Goal: Transaction & Acquisition: Purchase product/service

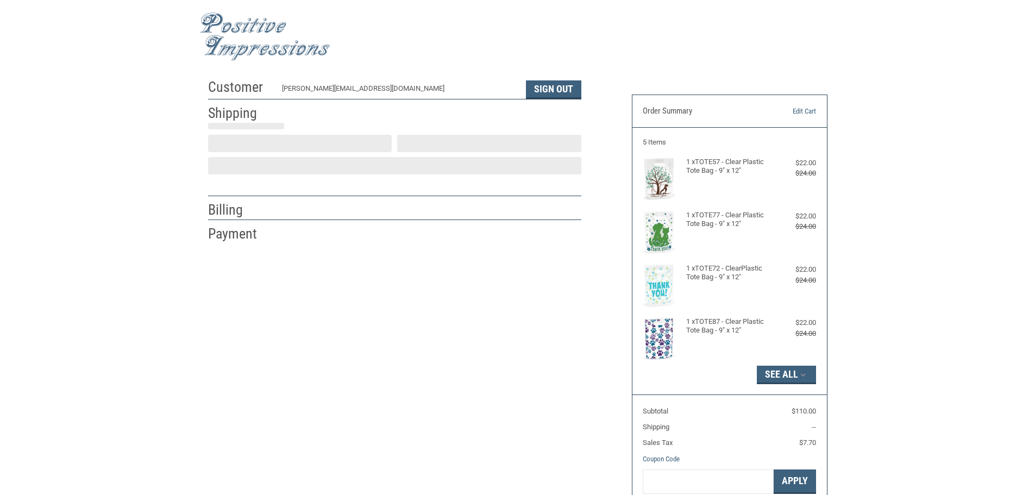
scroll to position [1, 0]
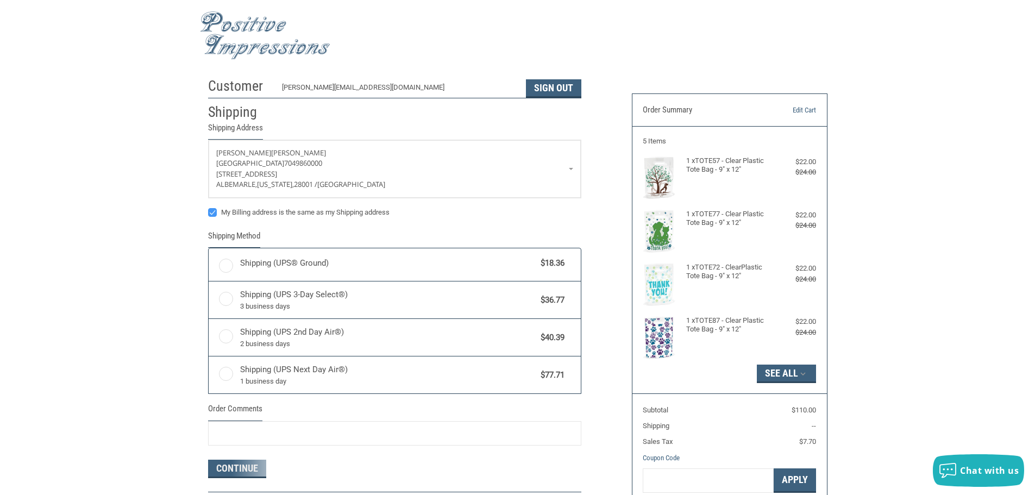
radio input "true"
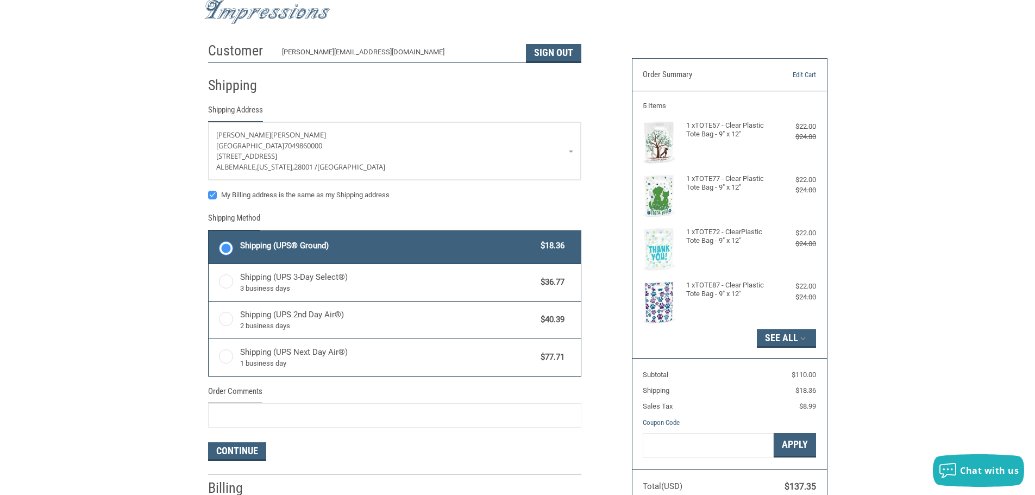
scroll to position [55, 0]
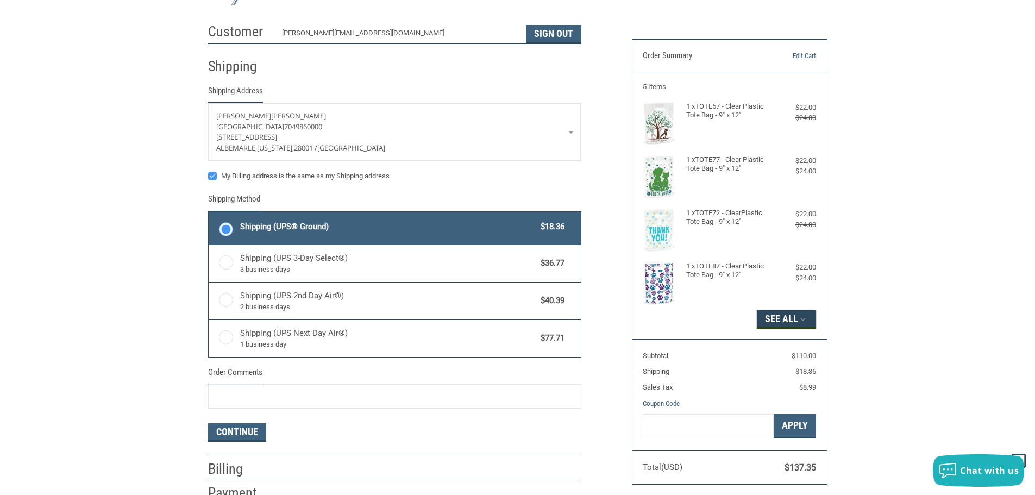
click at [775, 324] on button "See All" at bounding box center [786, 319] width 59 height 18
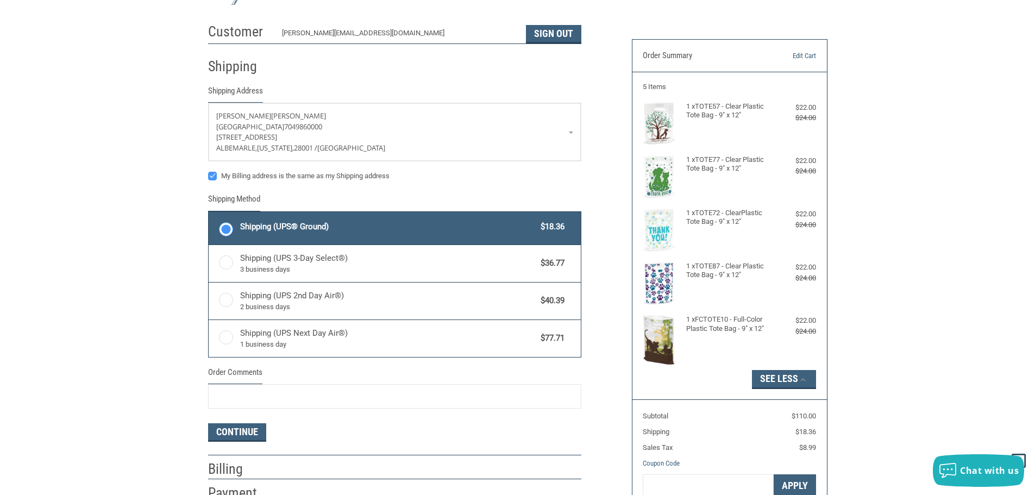
click at [925, 197] on div "Customer [PERSON_NAME][EMAIL_ADDRESS][DOMAIN_NAME] Sign Out Shipping Shipping A…" at bounding box center [517, 286] width 1035 height 537
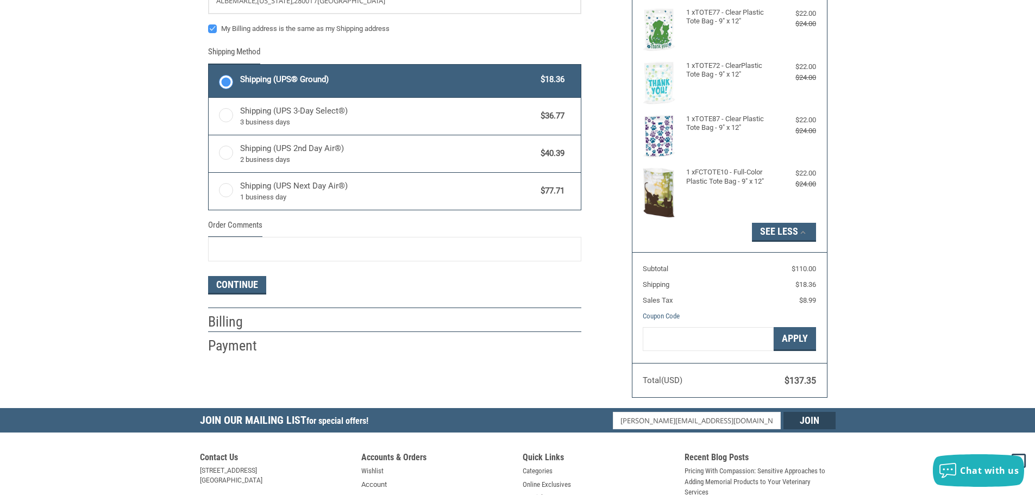
scroll to position [218, 0]
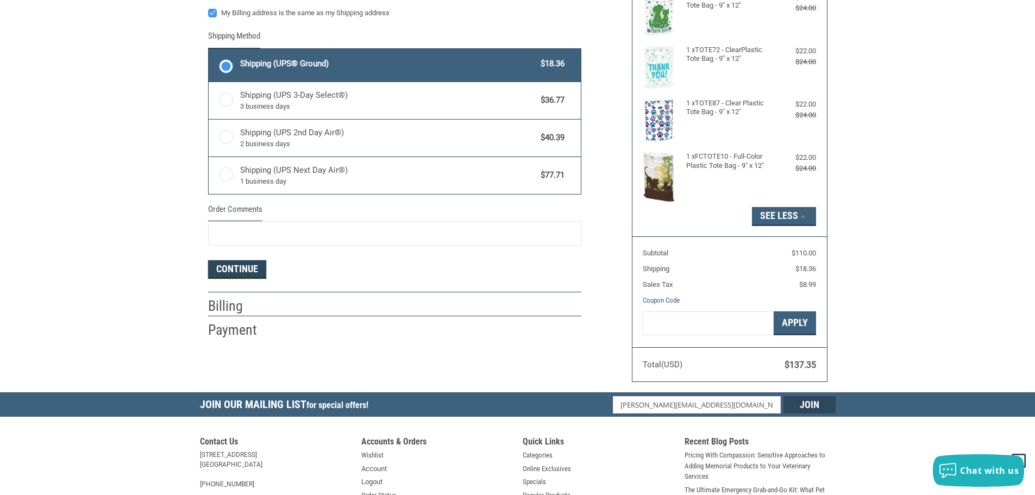
click at [248, 268] on button "Continue" at bounding box center [237, 269] width 58 height 18
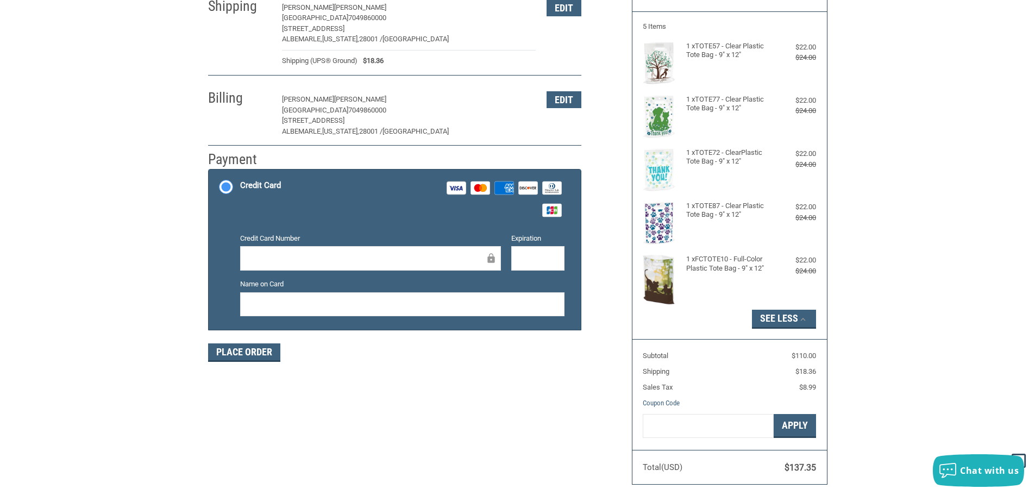
scroll to position [54, 0]
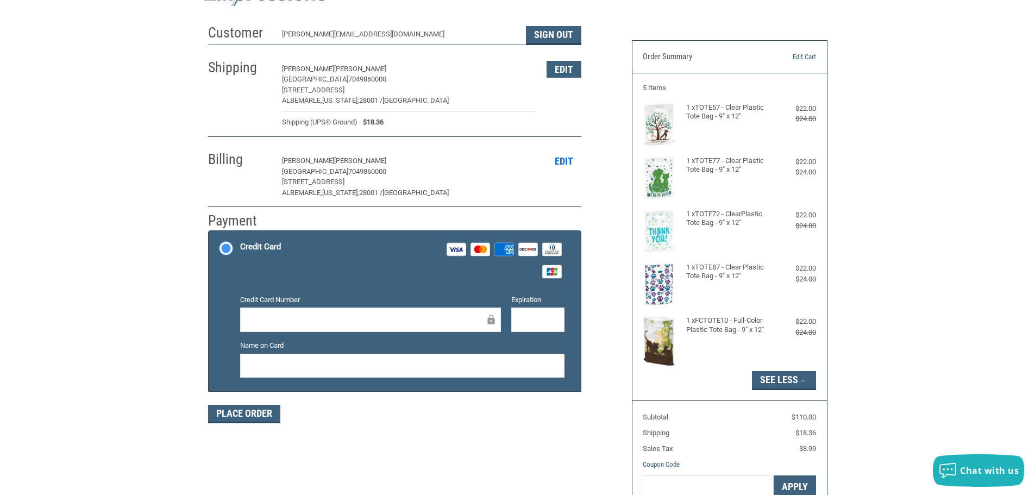
click at [562, 170] on button "Edit" at bounding box center [564, 161] width 35 height 17
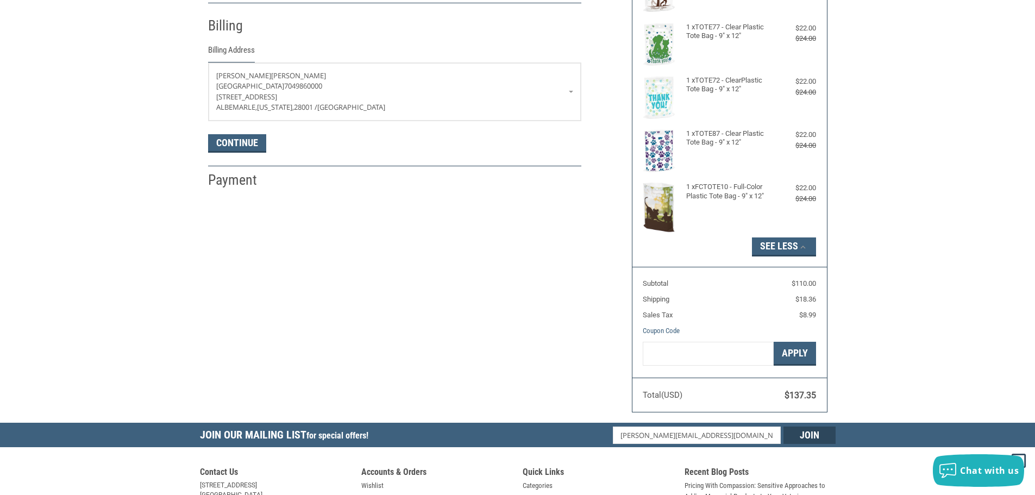
scroll to position [192, 0]
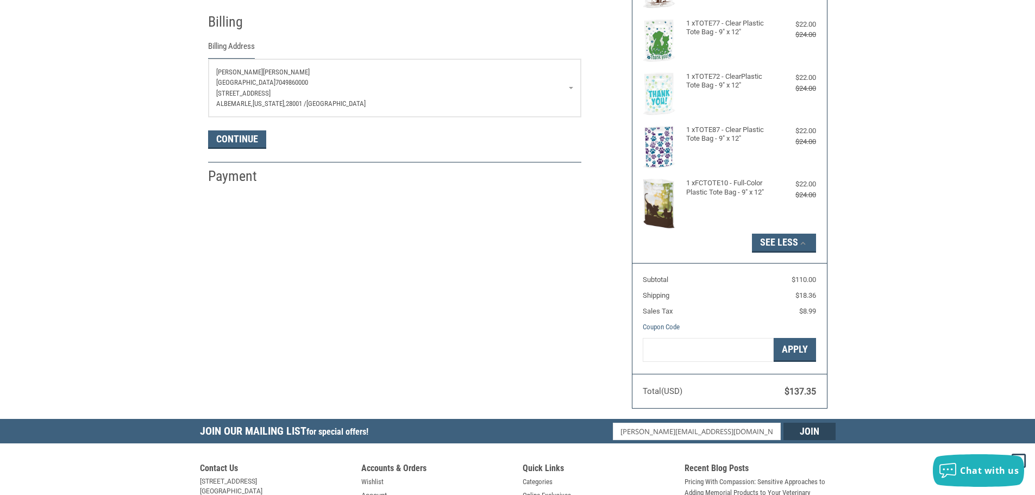
click at [570, 86] on p "[GEOGRAPHIC_DATA] 7049860000" at bounding box center [394, 82] width 357 height 11
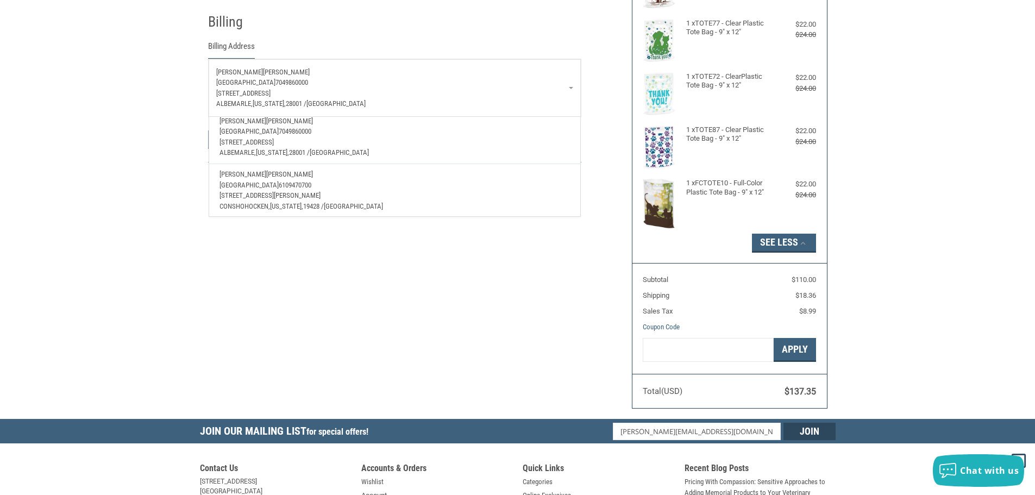
scroll to position [39, 0]
click at [280, 188] on span "[STREET_ADDRESS][PERSON_NAME]" at bounding box center [269, 192] width 101 height 8
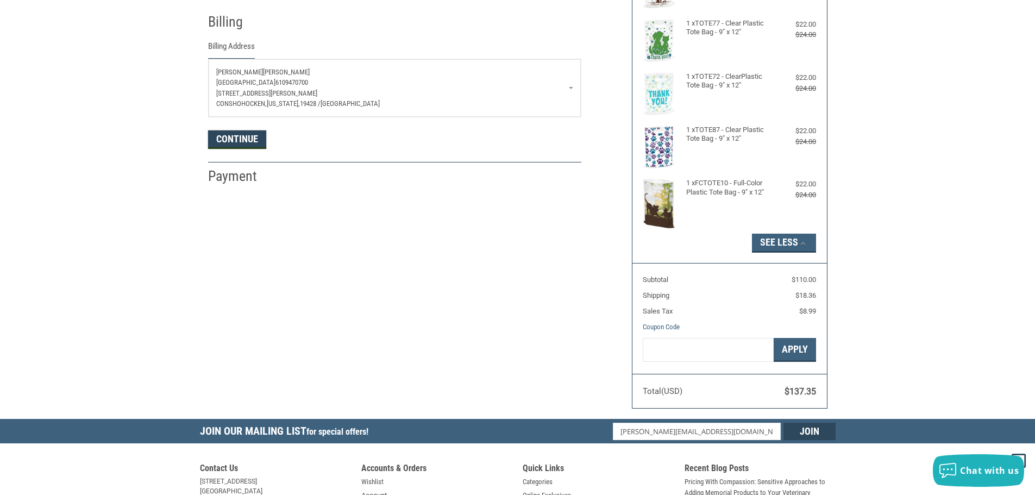
click at [250, 141] on button "Continue" at bounding box center [237, 139] width 58 height 18
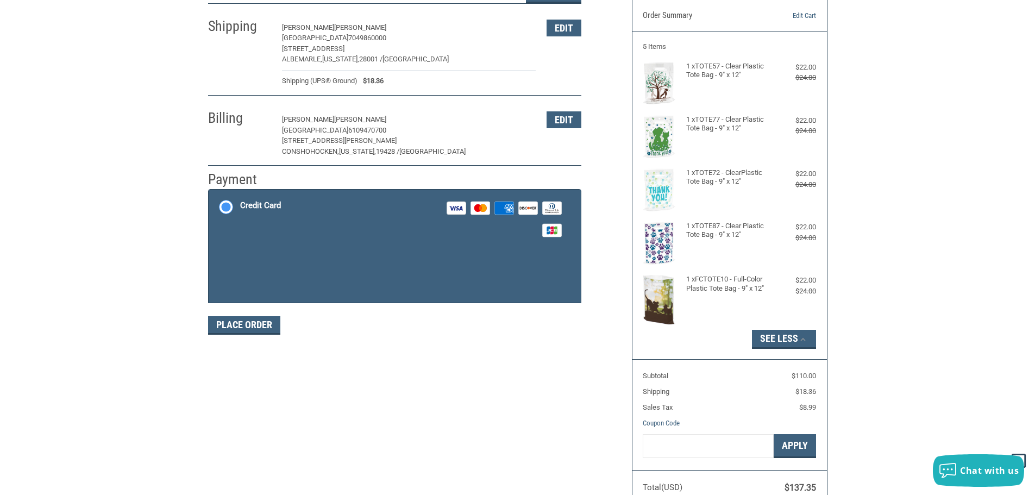
scroll to position [54, 0]
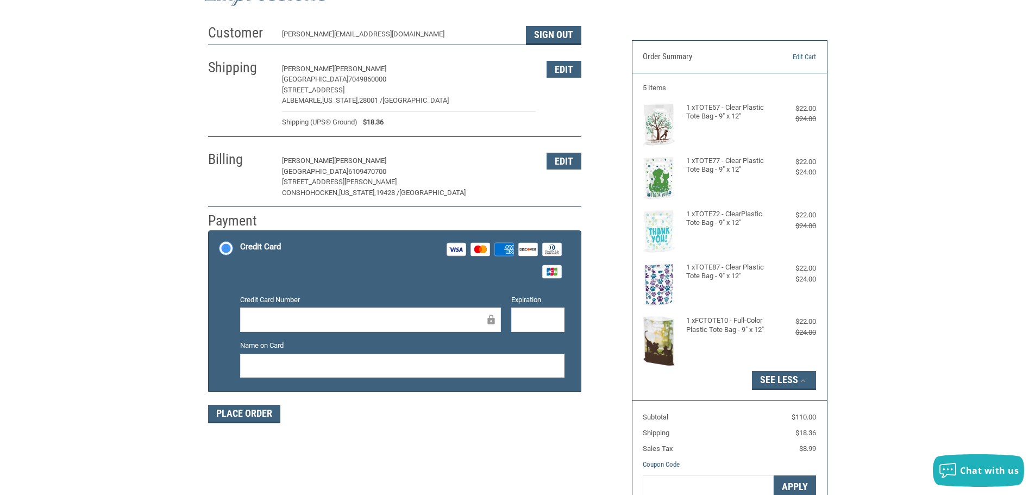
click at [329, 313] on iframe at bounding box center [366, 319] width 237 height 12
click at [242, 424] on div "Customer [PERSON_NAME][EMAIL_ADDRESS][DOMAIN_NAME] Sign Out Shipping [PERSON_NA…" at bounding box center [412, 227] width 424 height 417
click at [235, 412] on button "Place Order" at bounding box center [244, 414] width 72 height 18
